Goal: Transaction & Acquisition: Purchase product/service

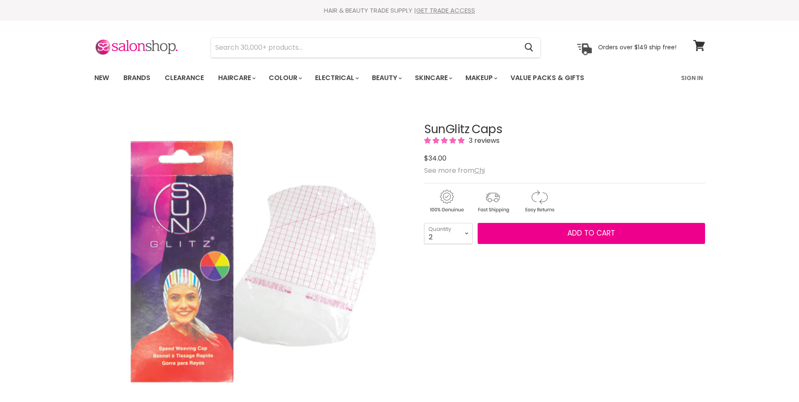
select select "2"
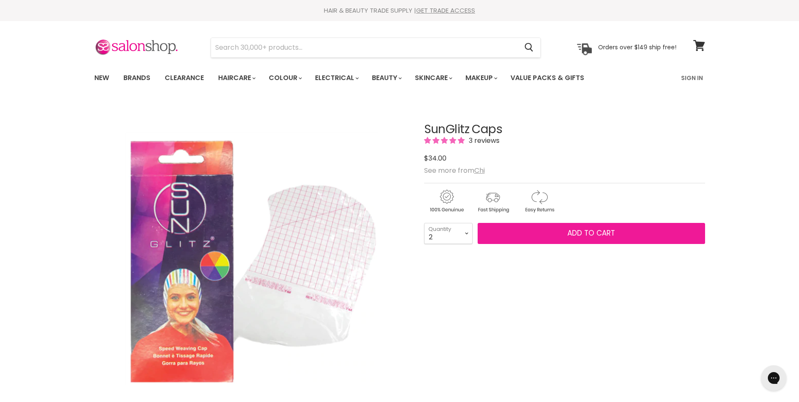
click at [558, 236] on button "Add to cart" at bounding box center [592, 233] width 228 height 21
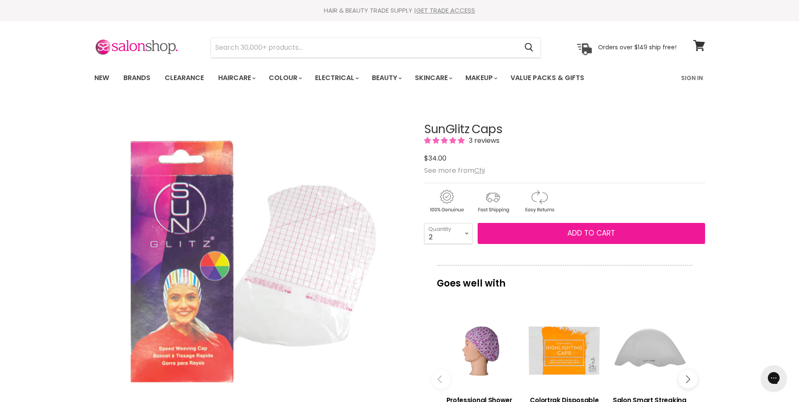
click at [594, 233] on span "Add to cart" at bounding box center [592, 233] width 48 height 10
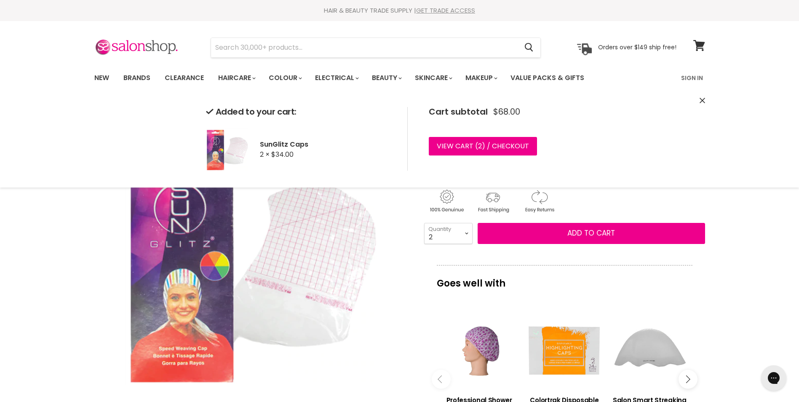
click at [438, 10] on link "GET TRADE ACCESS" at bounding box center [445, 10] width 59 height 9
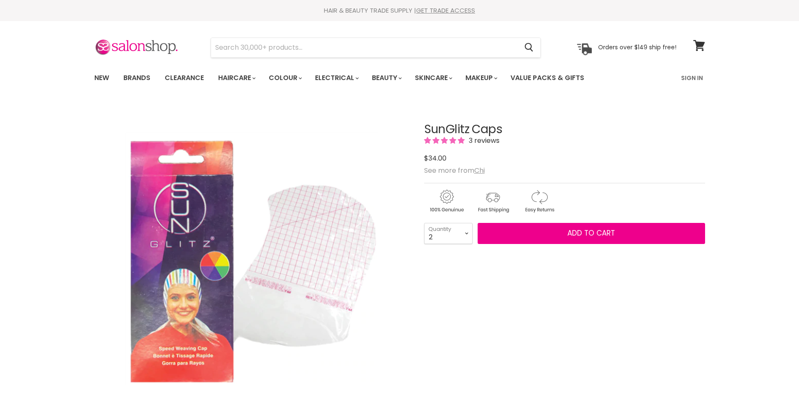
select select "2"
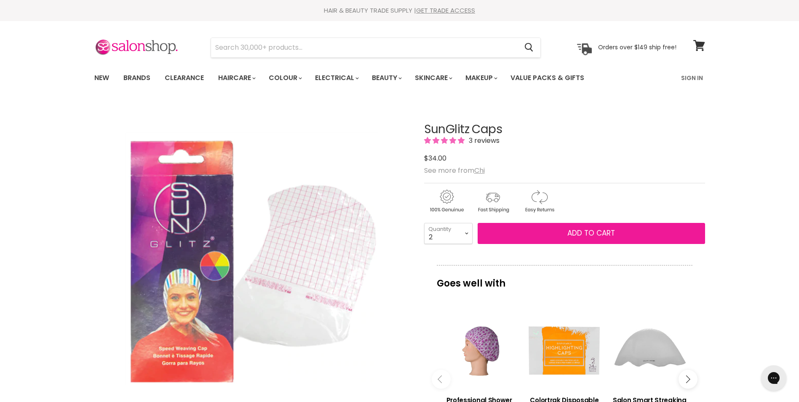
click at [555, 230] on button "Add to cart" at bounding box center [592, 233] width 228 height 21
click at [546, 232] on button "Add to cart" at bounding box center [592, 233] width 228 height 21
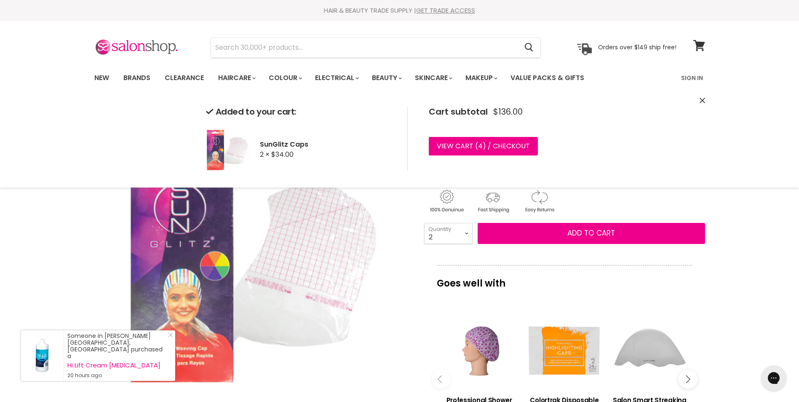
click at [700, 100] on icon "Close" at bounding box center [702, 100] width 5 height 5
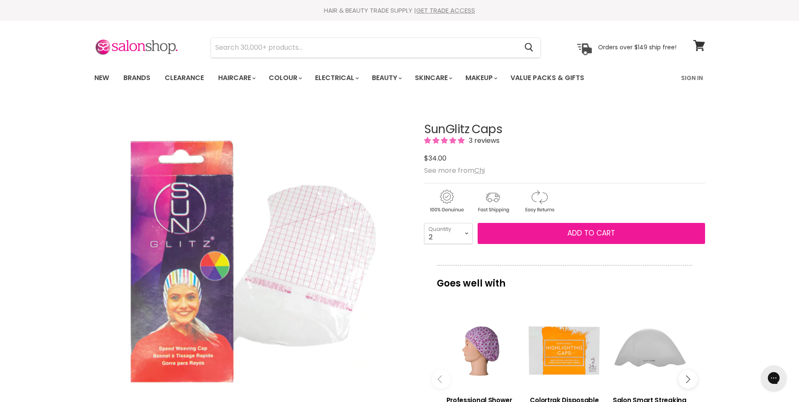
click at [580, 228] on span "Add to cart" at bounding box center [592, 233] width 48 height 10
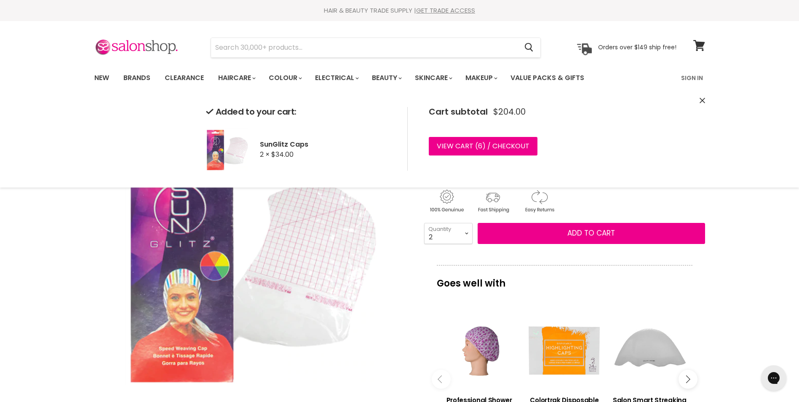
click at [703, 102] on icon "Close" at bounding box center [702, 100] width 5 height 5
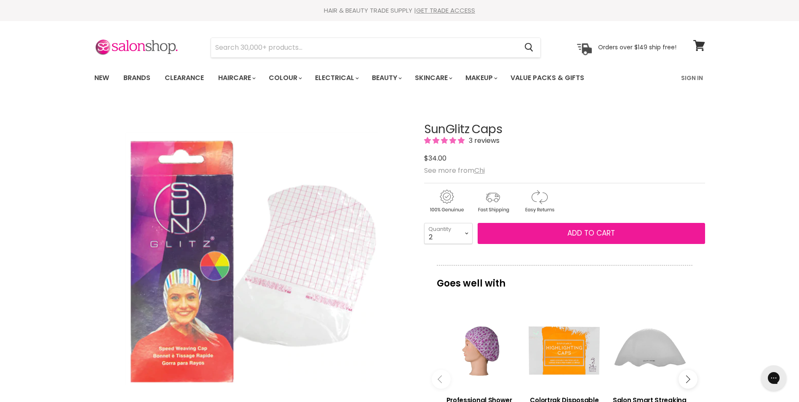
click at [521, 234] on button "Add to cart" at bounding box center [592, 233] width 228 height 21
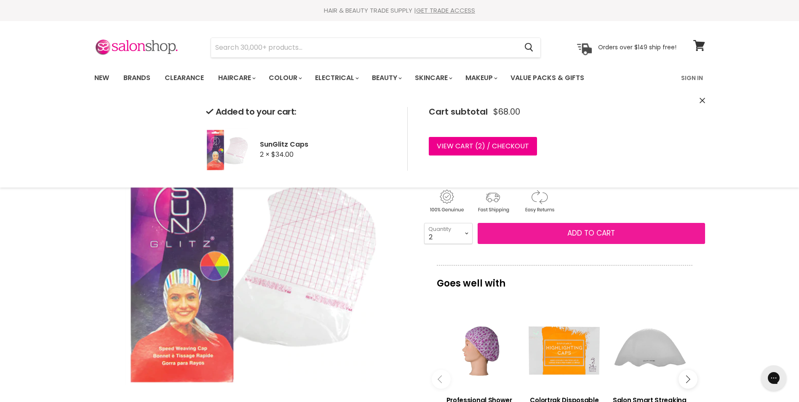
click at [538, 229] on button "Add to cart" at bounding box center [592, 233] width 228 height 21
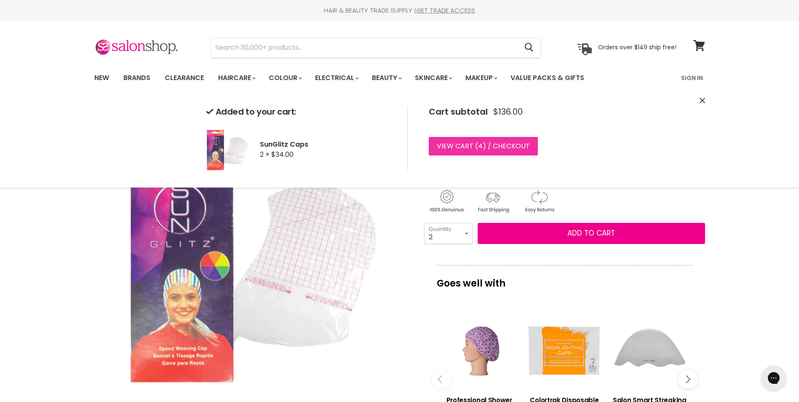
click at [452, 147] on link "View cart ( 4 ) / Checkout" at bounding box center [483, 146] width 109 height 19
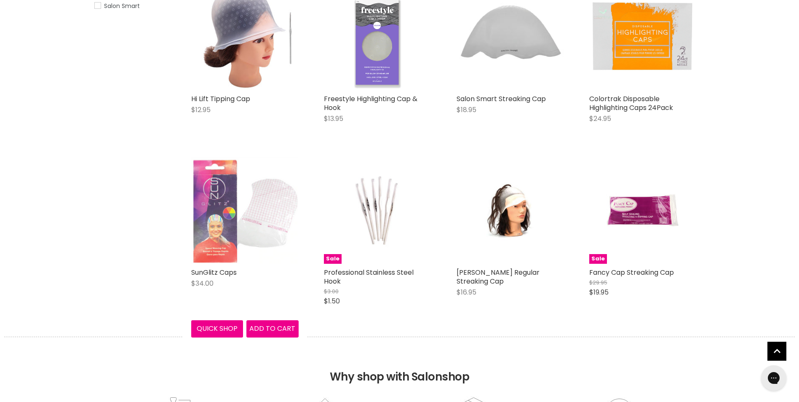
scroll to position [252, 0]
click at [210, 246] on img "Main content" at bounding box center [244, 209] width 107 height 107
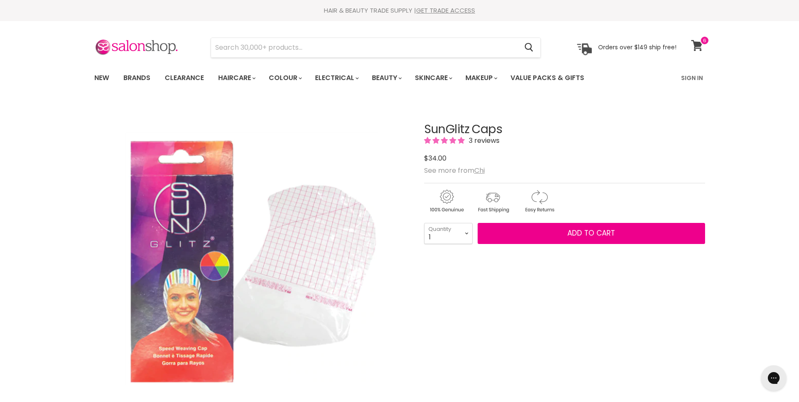
click at [699, 42] on icon at bounding box center [696, 45] width 11 height 11
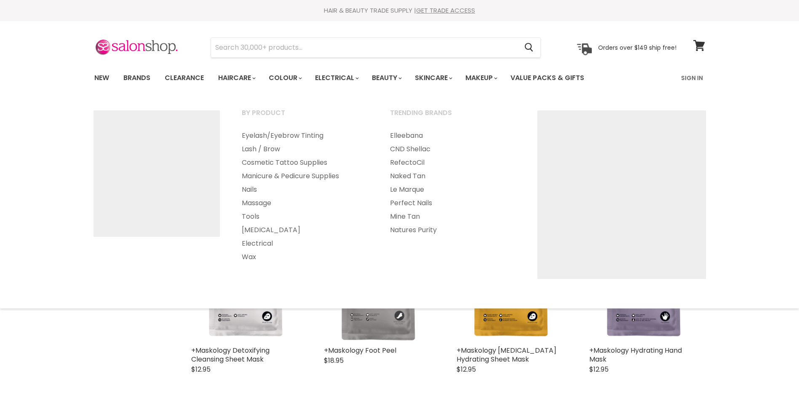
select select "title-ascending"
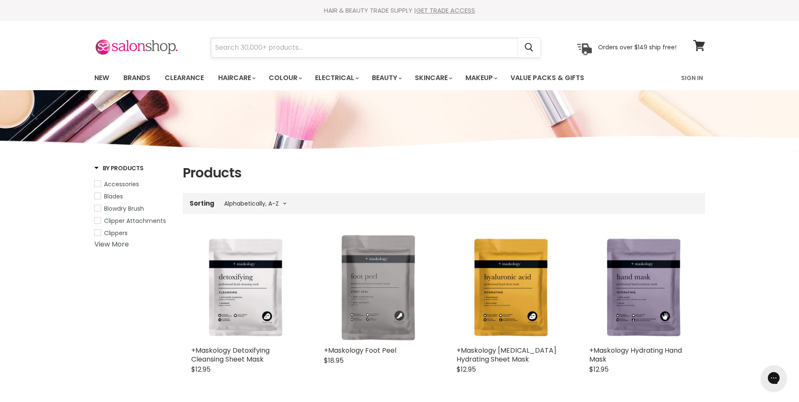
click at [339, 56] on input "Search" at bounding box center [364, 47] width 307 height 19
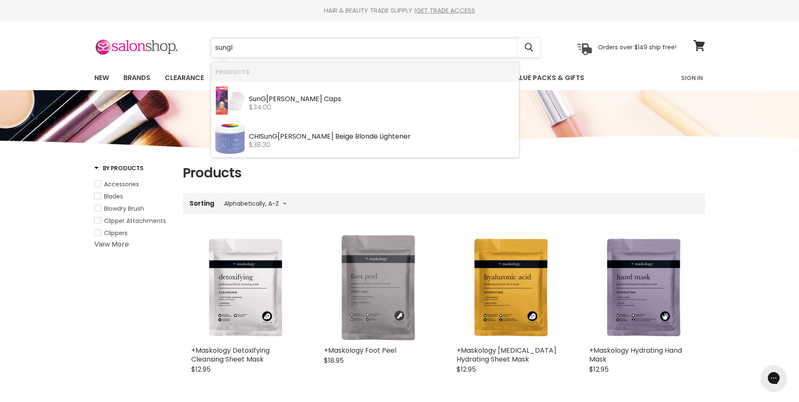
type input "sungli"
click at [313, 105] on div "$34.00" at bounding box center [382, 108] width 266 height 8
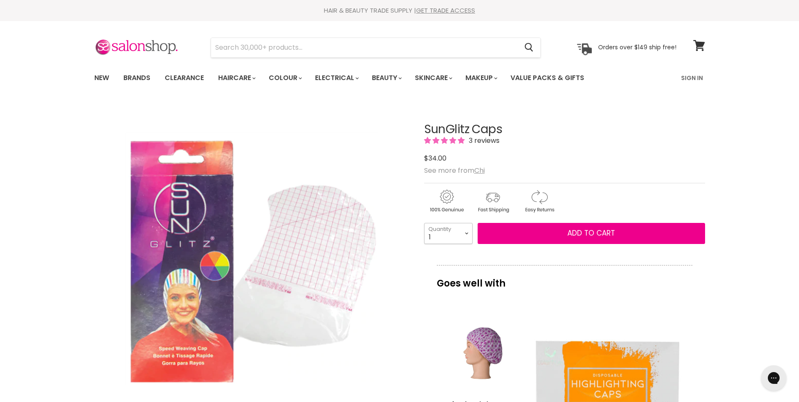
click at [467, 233] on select "1 2 3 4 5 6 7 8 9 10+" at bounding box center [448, 233] width 48 height 21
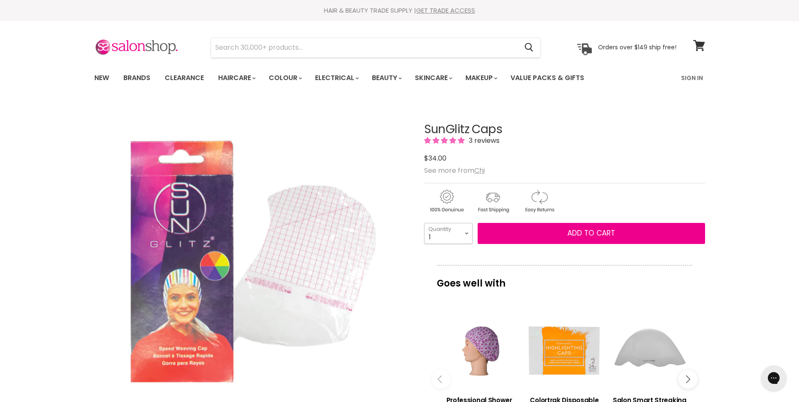
select select "2"
click at [424, 223] on select "1 2 3 4 5 6 7 8 9 10+" at bounding box center [448, 233] width 48 height 21
type input "2"
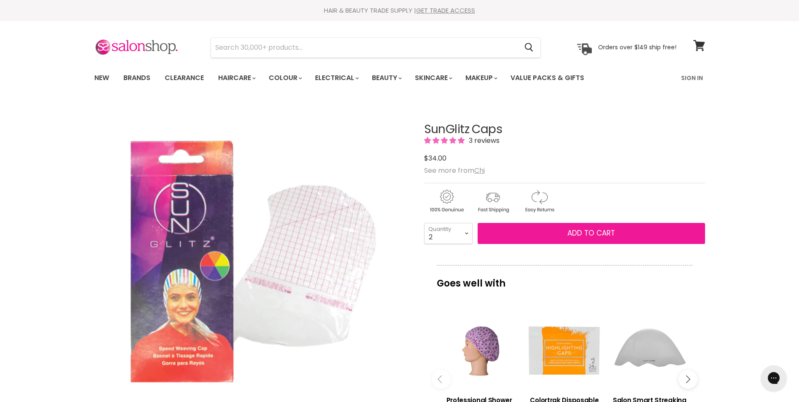
click at [535, 233] on button "Add to cart" at bounding box center [592, 233] width 228 height 21
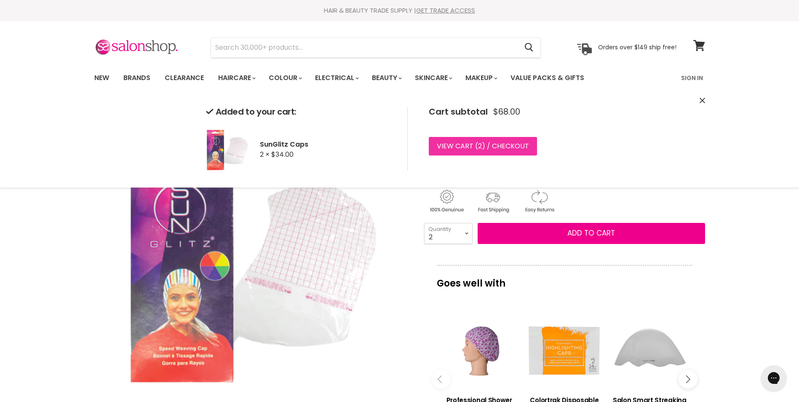
click at [515, 144] on link "View cart ( 2 ) / Checkout" at bounding box center [483, 146] width 108 height 19
